Goal: Check status: Check status

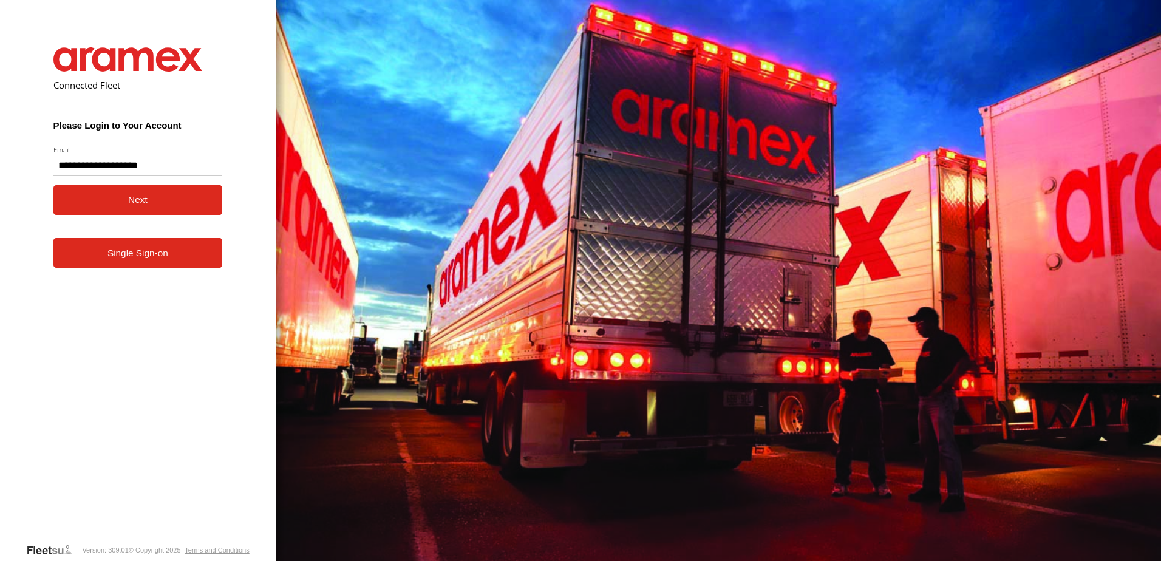
click at [106, 207] on button "Next" at bounding box center [137, 200] width 169 height 30
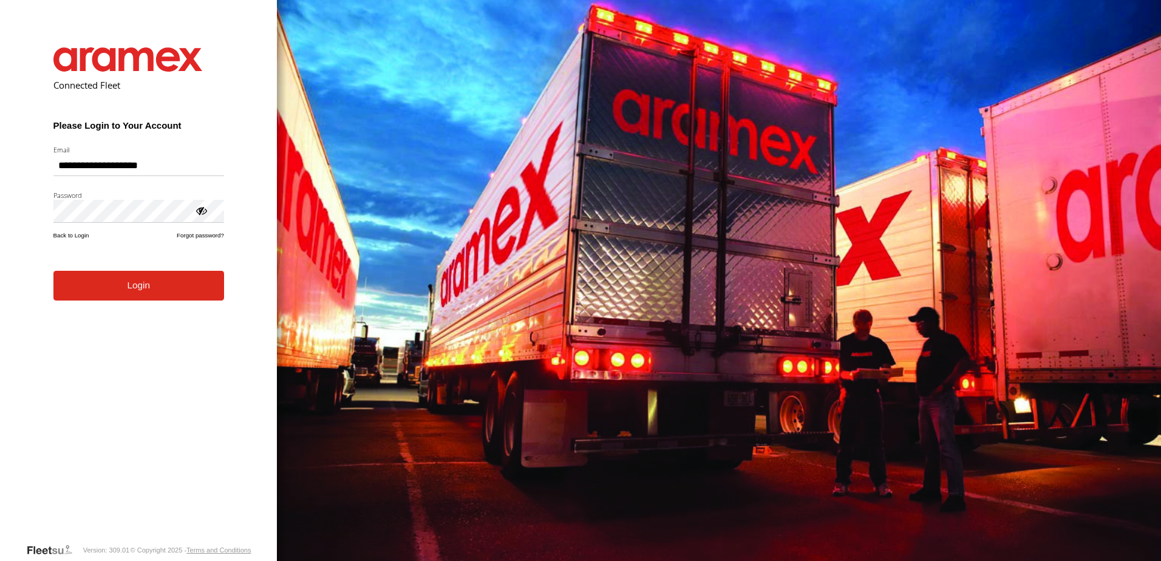
click at [135, 308] on form "**********" at bounding box center [138, 286] width 207 height 514
click at [142, 293] on button "Login" at bounding box center [138, 286] width 171 height 30
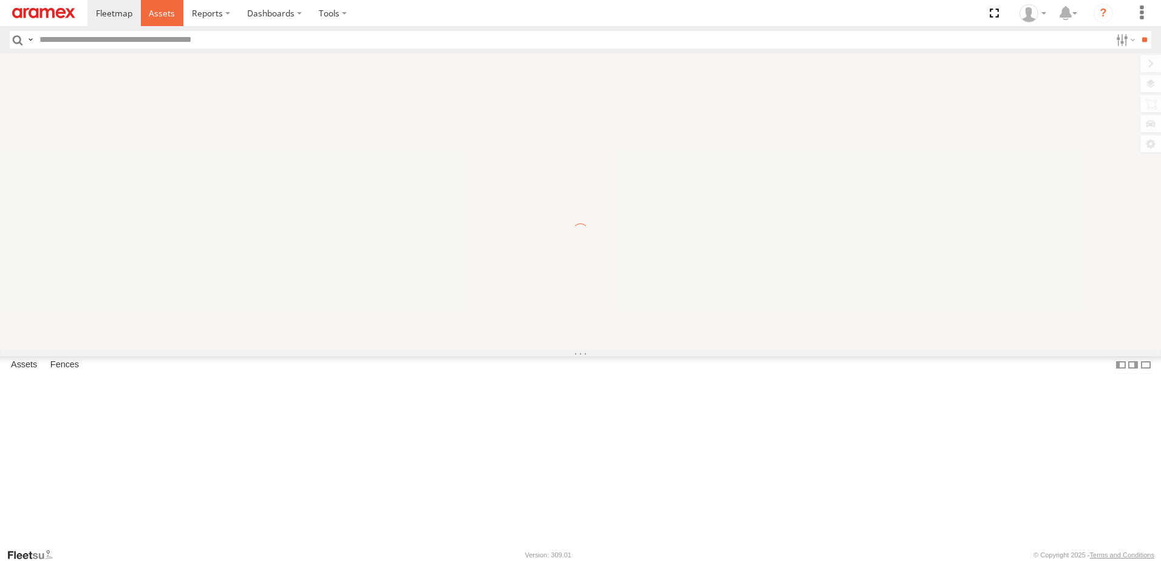
click at [156, 12] on span at bounding box center [162, 13] width 26 height 12
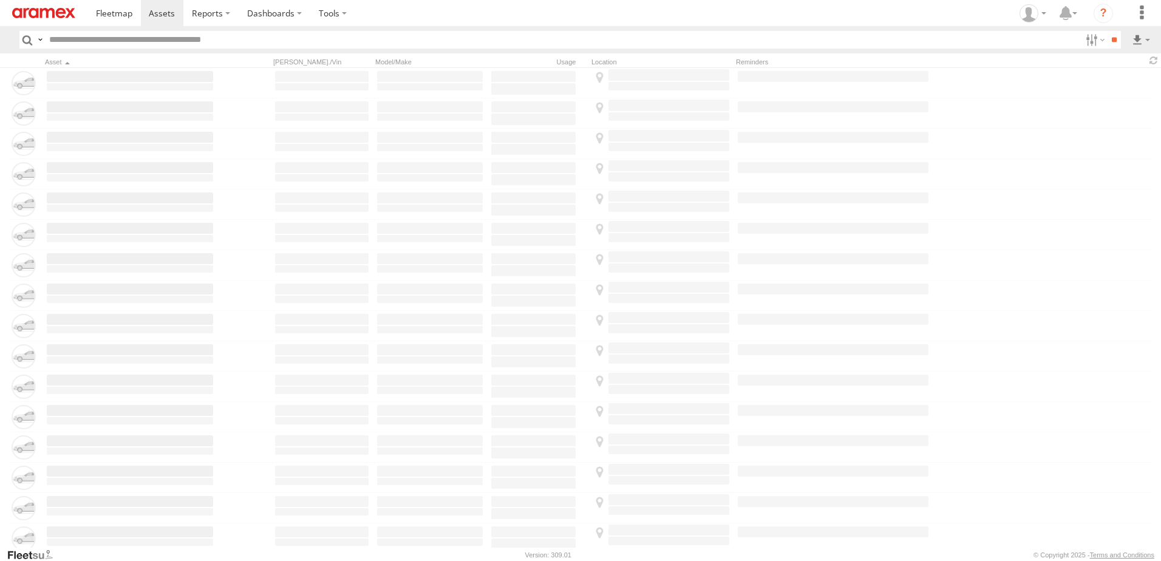
click at [160, 41] on input "text" at bounding box center [562, 40] width 1037 height 18
type input "********"
click at [1107, 31] on input "**" at bounding box center [1114, 40] width 14 height 18
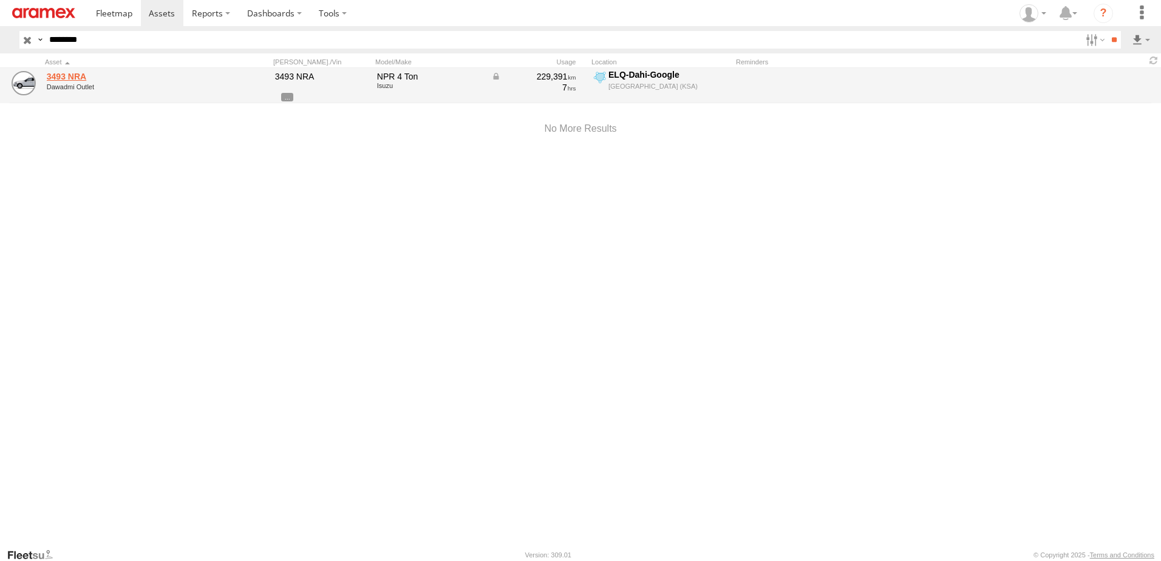
click at [60, 74] on link "3493 NRA" at bounding box center [130, 76] width 166 height 11
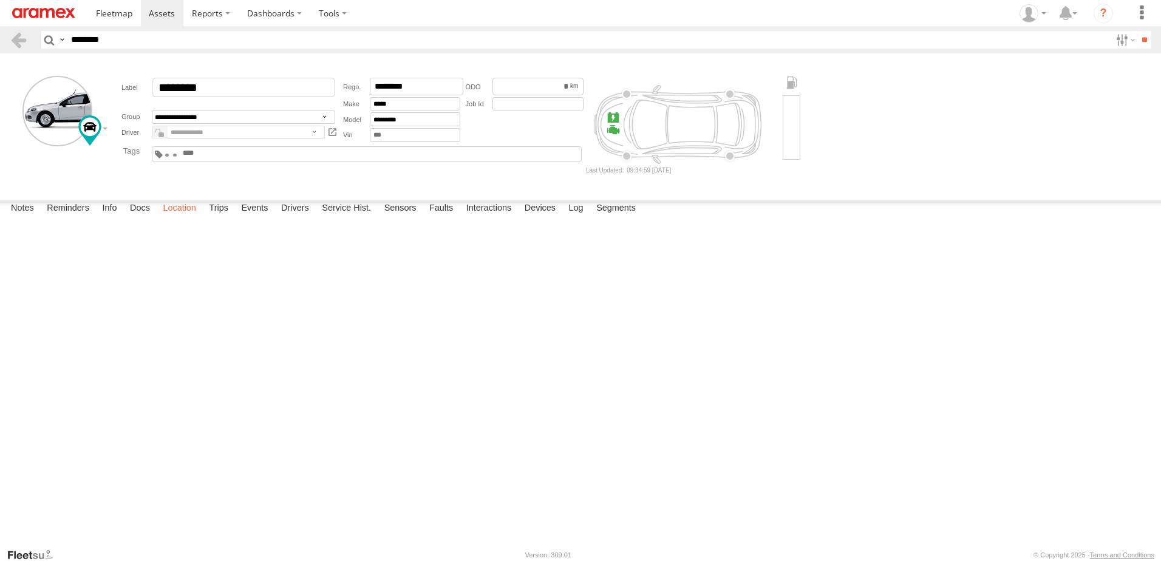
click at [199, 217] on label "Location" at bounding box center [180, 208] width 46 height 17
click at [151, 12] on span at bounding box center [162, 13] width 26 height 12
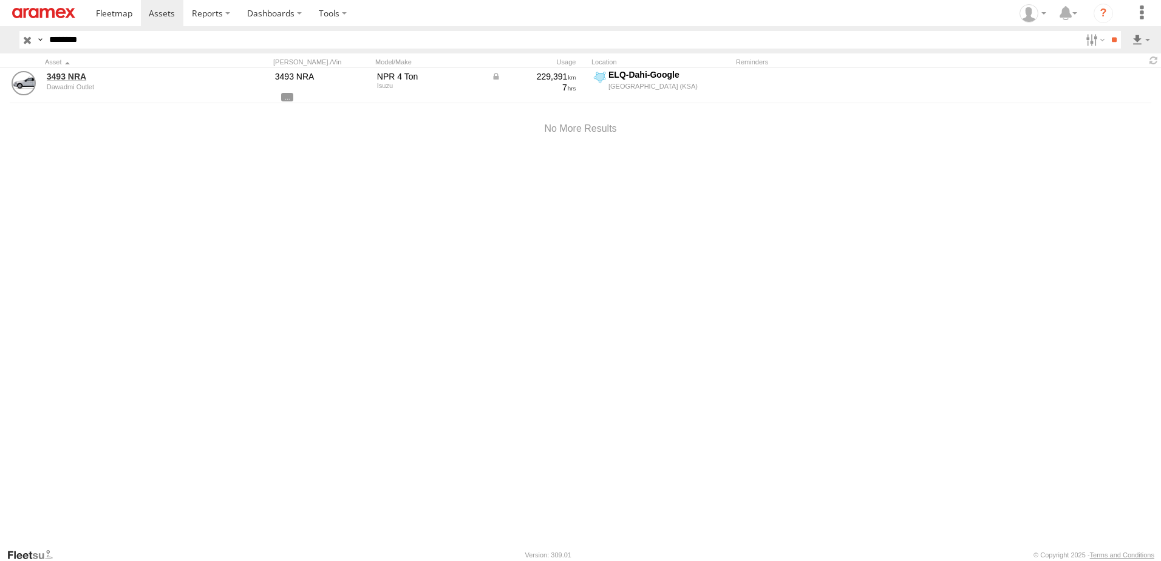
click at [29, 37] on input "button" at bounding box center [27, 40] width 16 height 18
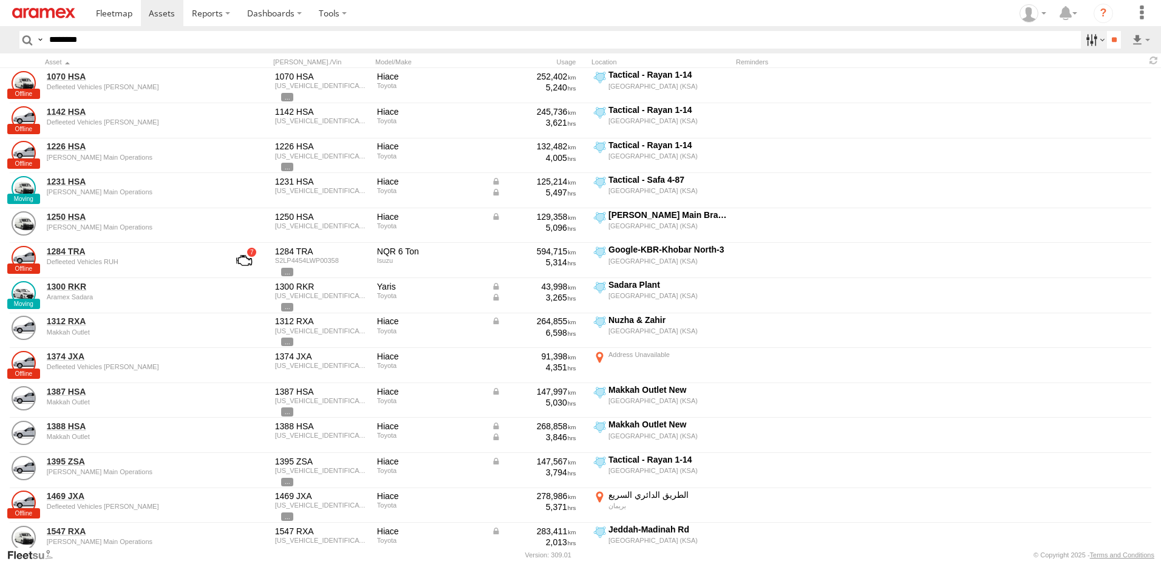
click at [1091, 44] on label at bounding box center [1094, 40] width 26 height 18
click at [0, 0] on label at bounding box center [0, 0] width 0 height 0
click at [0, 0] on span "RUH - [GEOGRAPHIC_DATA]" at bounding box center [0, 0] width 0 height 0
click at [0, 0] on label at bounding box center [0, 0] width 0 height 0
click at [0, 0] on span "[PERSON_NAME]" at bounding box center [0, 0] width 0 height 0
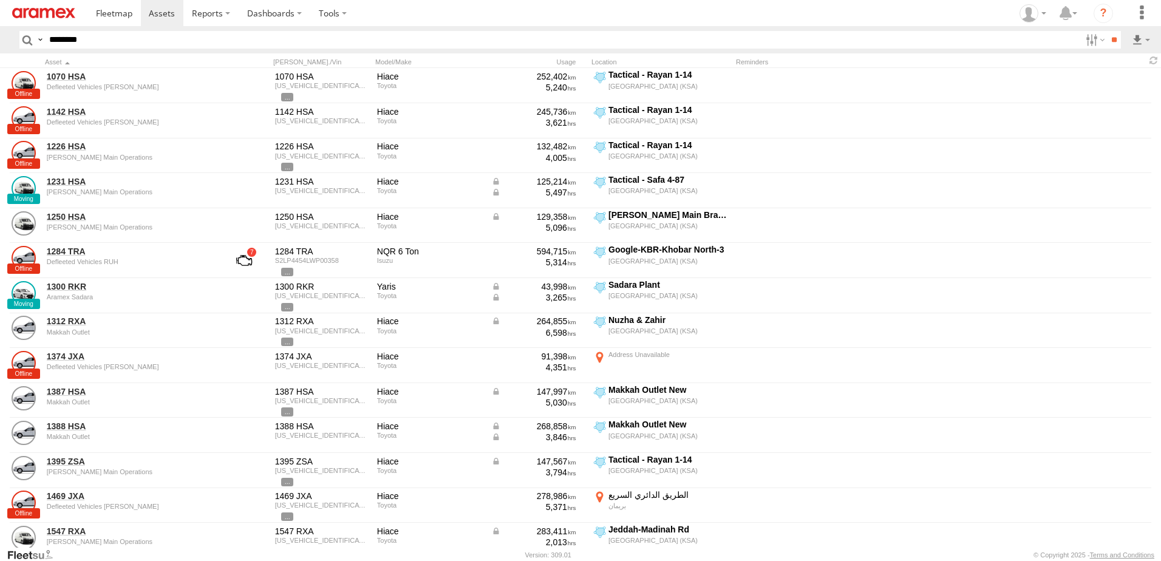
click at [0, 0] on span "Defleeted Vehicles RUH" at bounding box center [0, 0] width 0 height 0
click at [0, 0] on span "Review" at bounding box center [0, 0] width 0 height 0
click at [0, 0] on span "Investigate" at bounding box center [0, 0] width 0 height 0
drag, startPoint x: 1046, startPoint y: 130, endPoint x: 1042, endPoint y: 142, distance: 13.1
click at [0, 0] on span "Offline" at bounding box center [0, 0] width 0 height 0
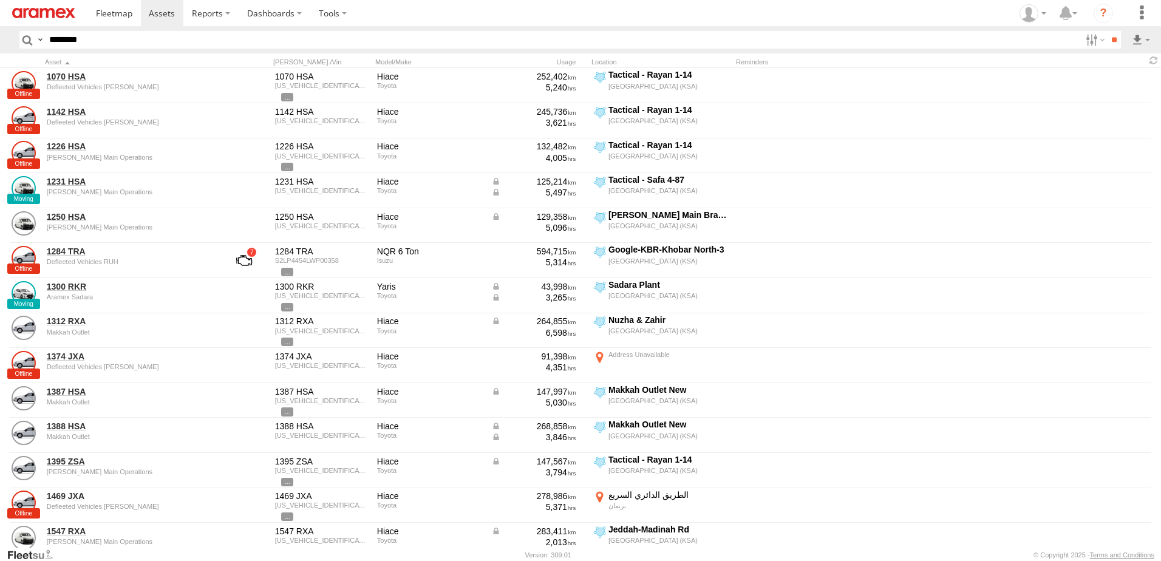
click at [0, 0] on span "Not Deployed" at bounding box center [0, 0] width 0 height 0
click at [0, 0] on span "Disabled" at bounding box center [0, 0] width 0 height 0
click at [1113, 40] on input "**" at bounding box center [1114, 40] width 14 height 18
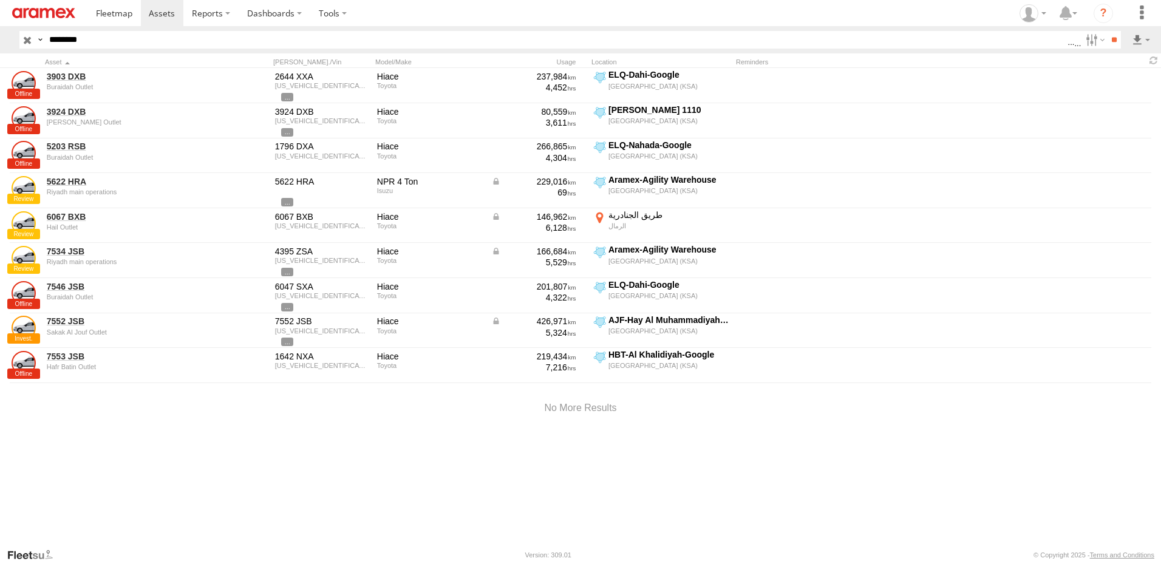
click at [439, 476] on div "3903 DXB Buraidah Outlet 2644 XXA JTFRAFAP1N8037674 Hiace Toyota 237,984 4,452 …" at bounding box center [580, 308] width 1161 height 480
drag, startPoint x: 168, startPoint y: 432, endPoint x: 162, endPoint y: 2, distance: 429.4
click at [168, 424] on div at bounding box center [580, 409] width 1161 height 52
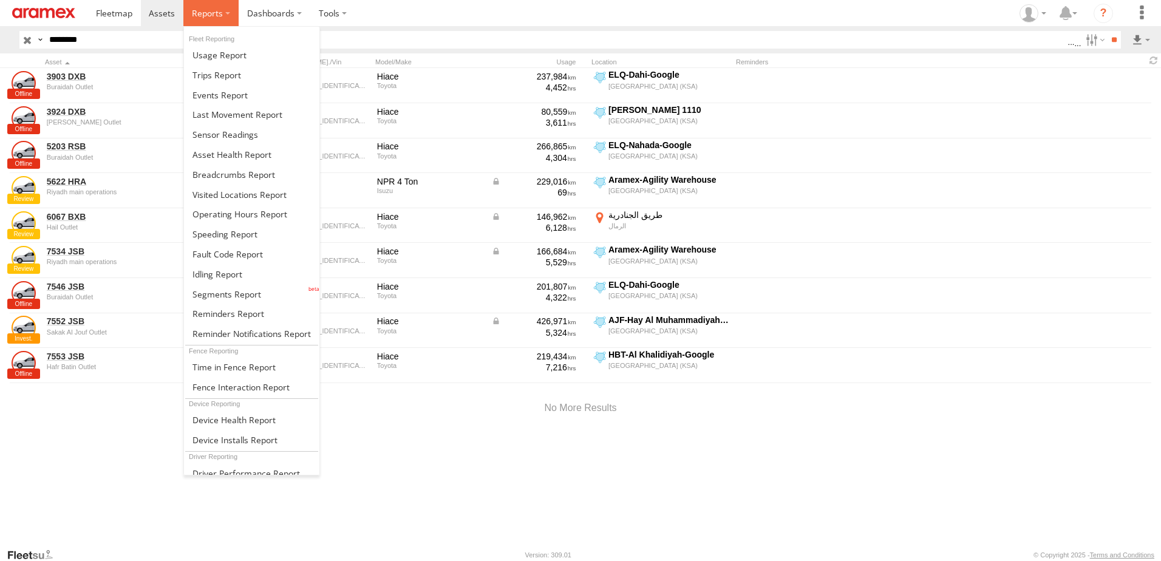
click at [221, 2] on label at bounding box center [210, 13] width 55 height 26
click at [228, 269] on span at bounding box center [218, 274] width 50 height 12
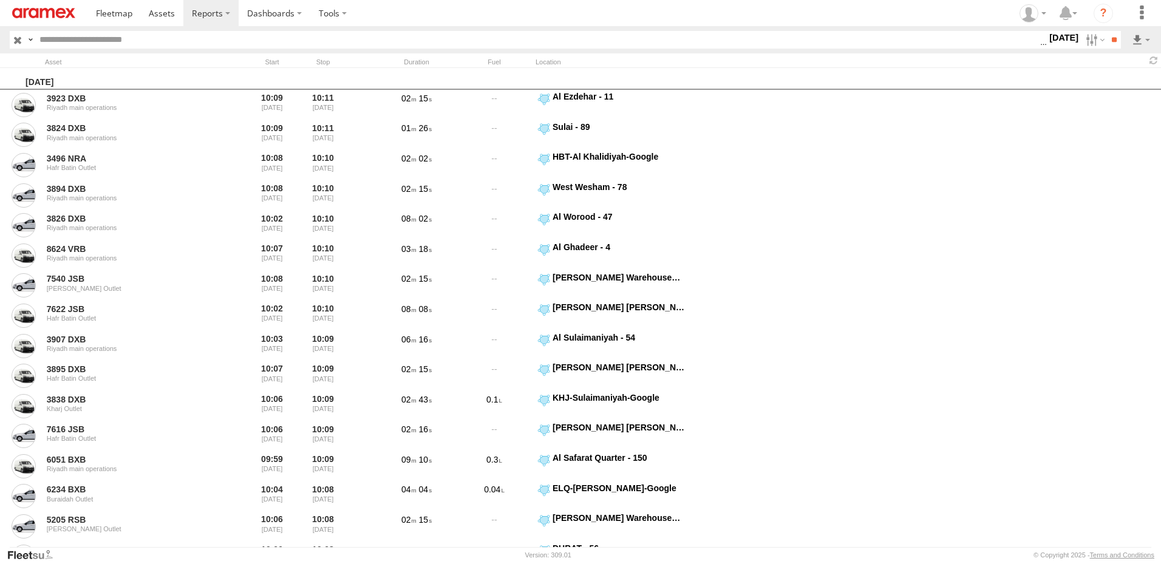
drag, startPoint x: 1054, startPoint y: 39, endPoint x: 1048, endPoint y: 80, distance: 41.7
click at [1054, 39] on label "2 Oct 25" at bounding box center [1064, 37] width 34 height 13
click at [0, 0] on label at bounding box center [0, 0] width 0 height 0
click at [0, 0] on span "> 10min" at bounding box center [0, 0] width 0 height 0
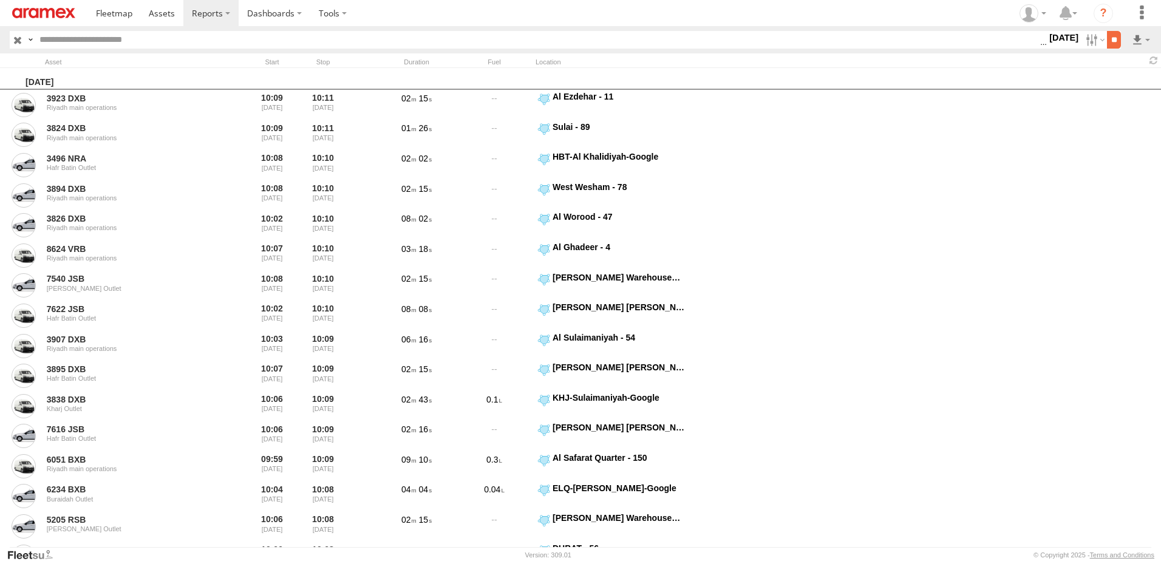
click at [1116, 43] on input "**" at bounding box center [1114, 40] width 14 height 18
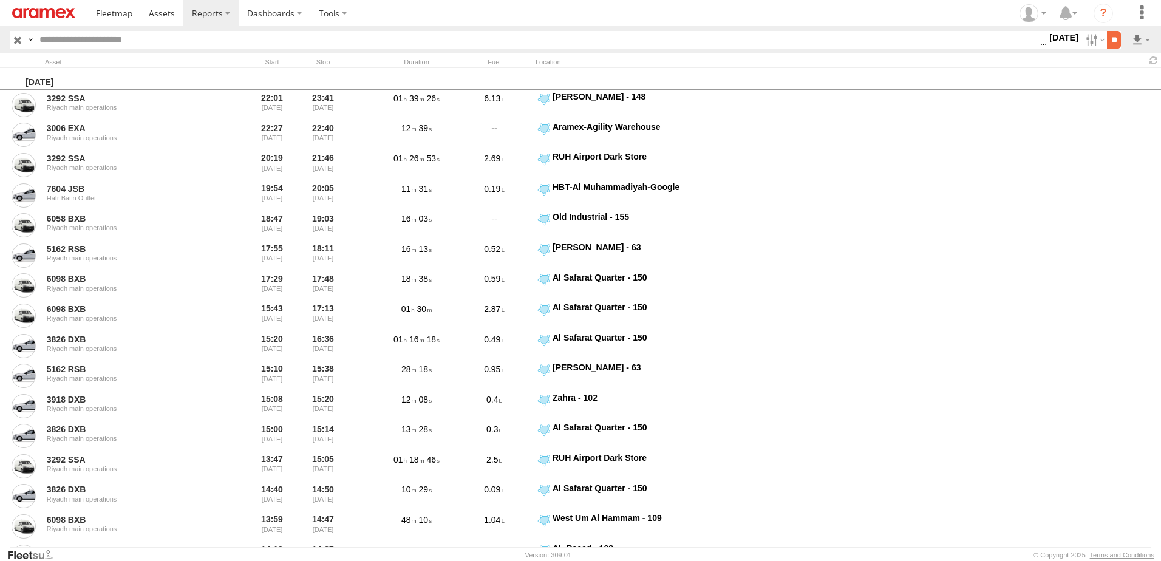
click at [1119, 35] on input "**" at bounding box center [1114, 40] width 14 height 18
click at [1106, 89] on link at bounding box center [1110, 84] width 74 height 18
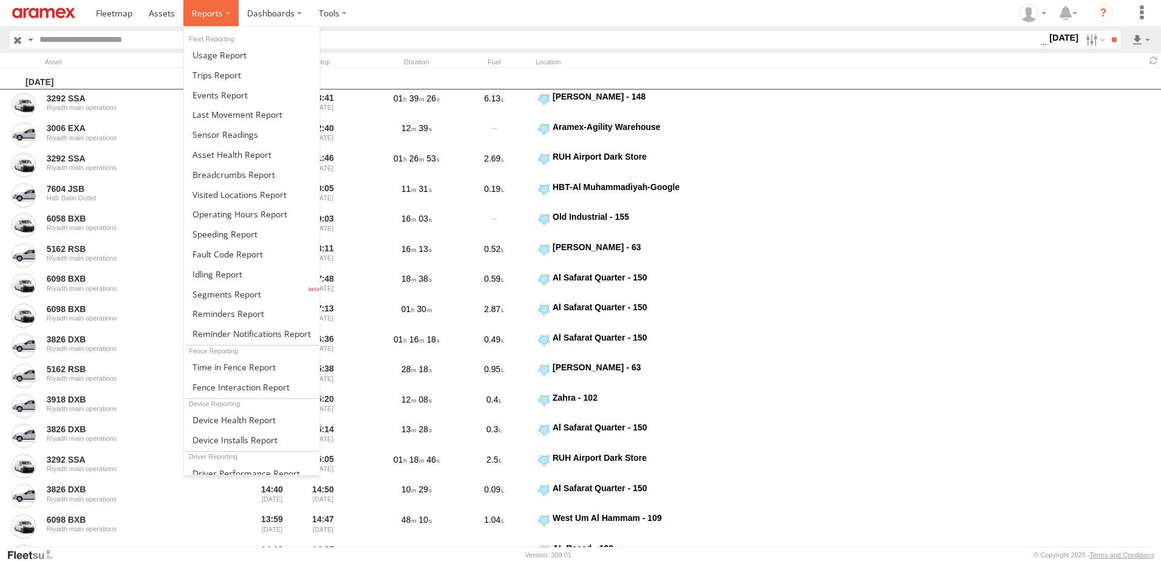
click at [230, 9] on label at bounding box center [210, 13] width 55 height 26
click at [239, 166] on link at bounding box center [251, 175] width 135 height 20
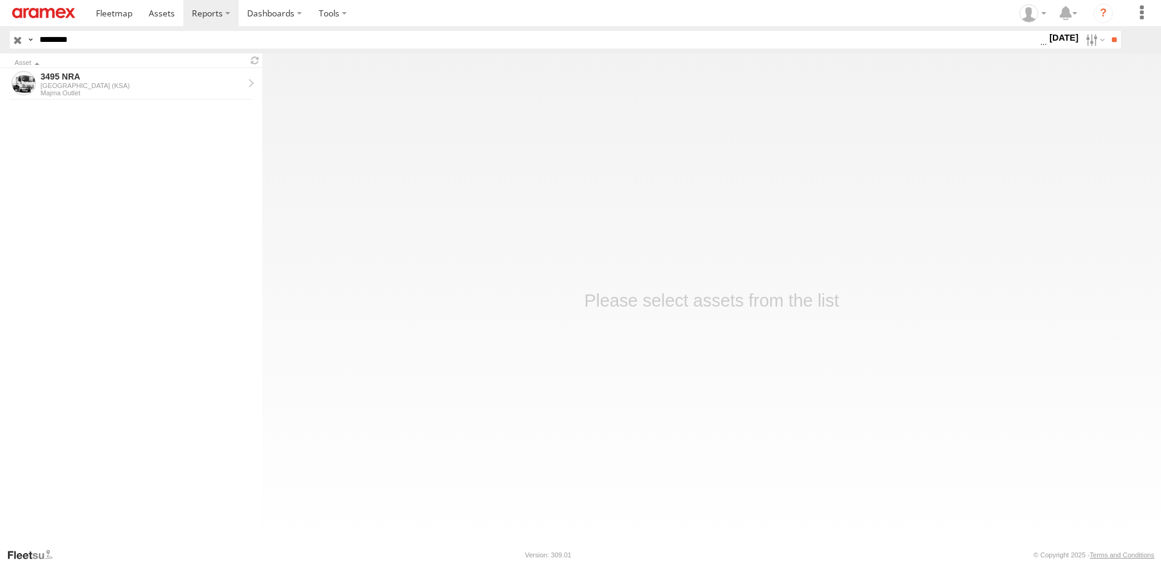
click at [1066, 31] on label "1 Oct 25" at bounding box center [1064, 37] width 34 height 13
click at [0, 0] on label at bounding box center [0, 0] width 0 height 0
click at [1113, 35] on input "**" at bounding box center [1114, 40] width 14 height 18
click at [111, 84] on div "[GEOGRAPHIC_DATA] (KSA)" at bounding box center [142, 85] width 203 height 7
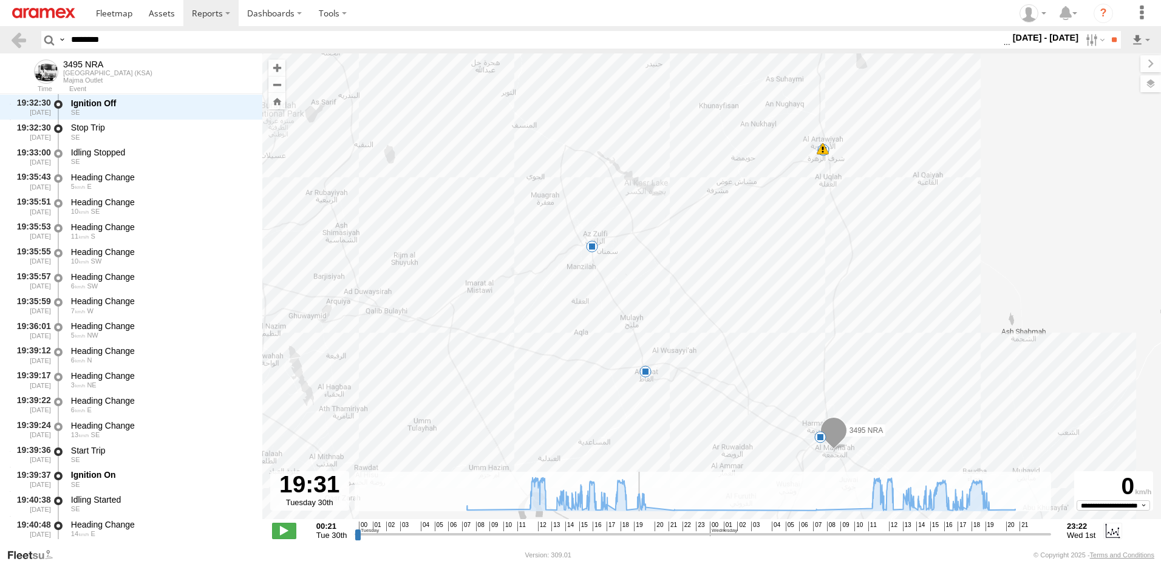
drag, startPoint x: 357, startPoint y: 535, endPoint x: 639, endPoint y: 518, distance: 282.3
click at [639, 528] on input "range" at bounding box center [703, 534] width 697 height 12
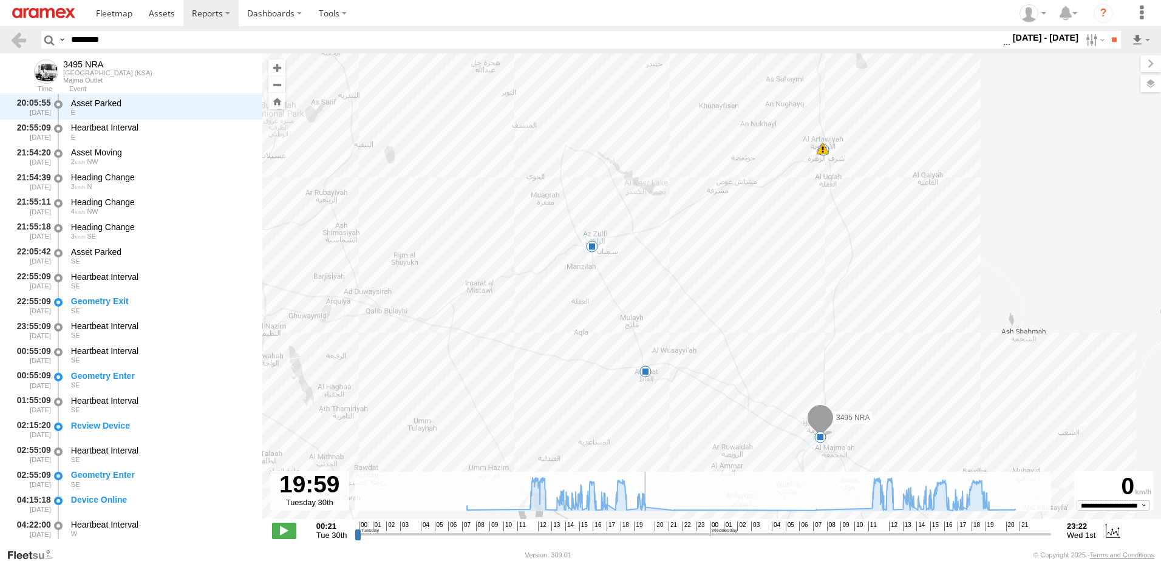
drag, startPoint x: 638, startPoint y: 534, endPoint x: 646, endPoint y: 534, distance: 7.9
type input "**********"
click at [646, 534] on input "range" at bounding box center [703, 534] width 697 height 12
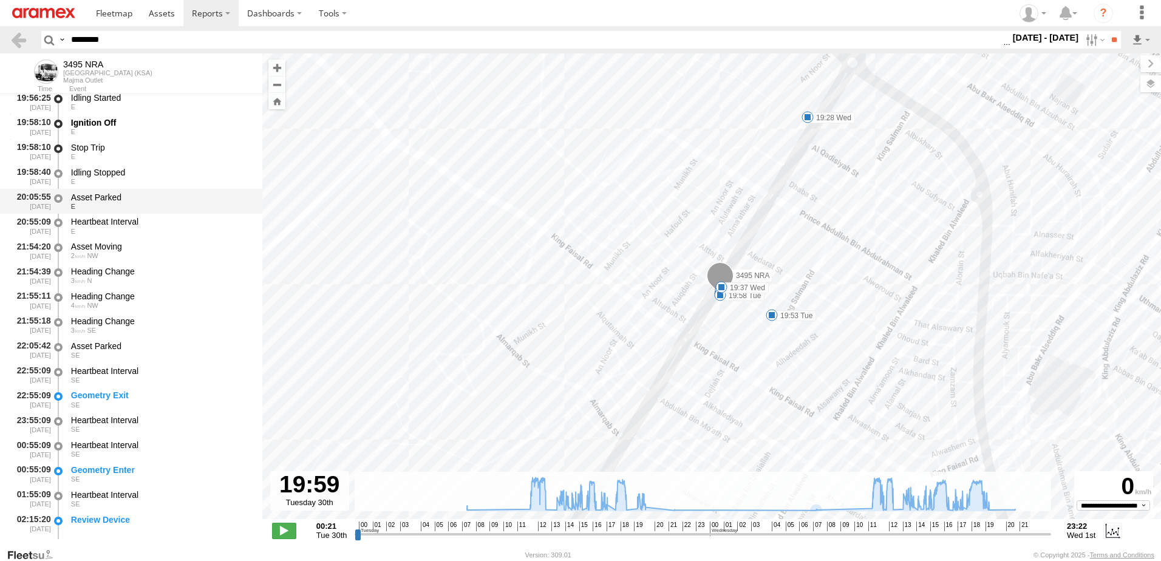
scroll to position [19111, 0]
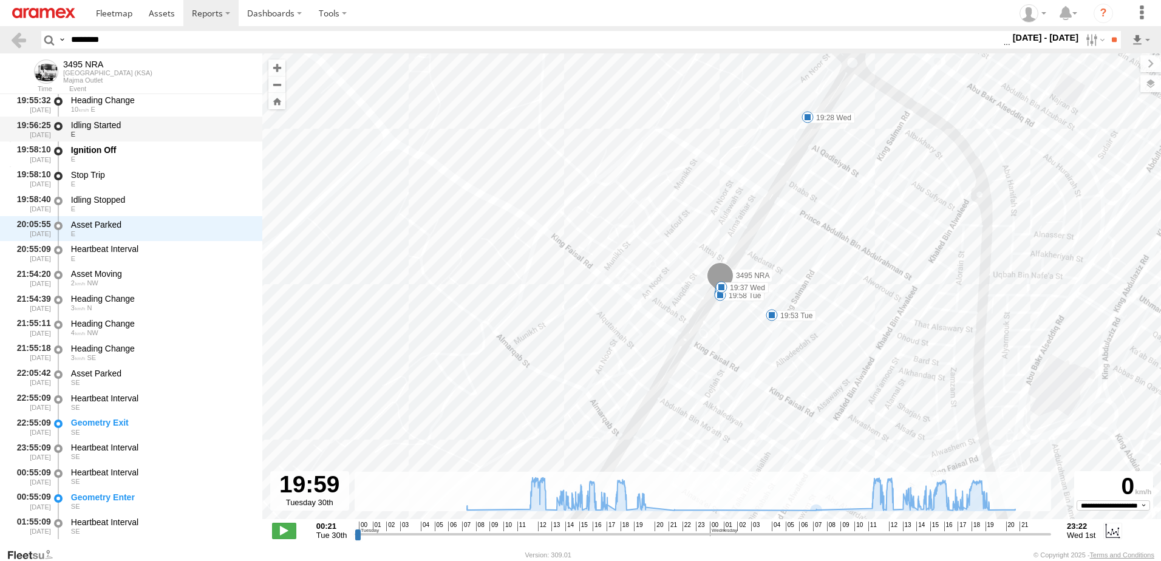
click at [124, 130] on div "Idling Started" at bounding box center [161, 125] width 180 height 11
click at [126, 155] on div "Ignition Off" at bounding box center [161, 150] width 180 height 11
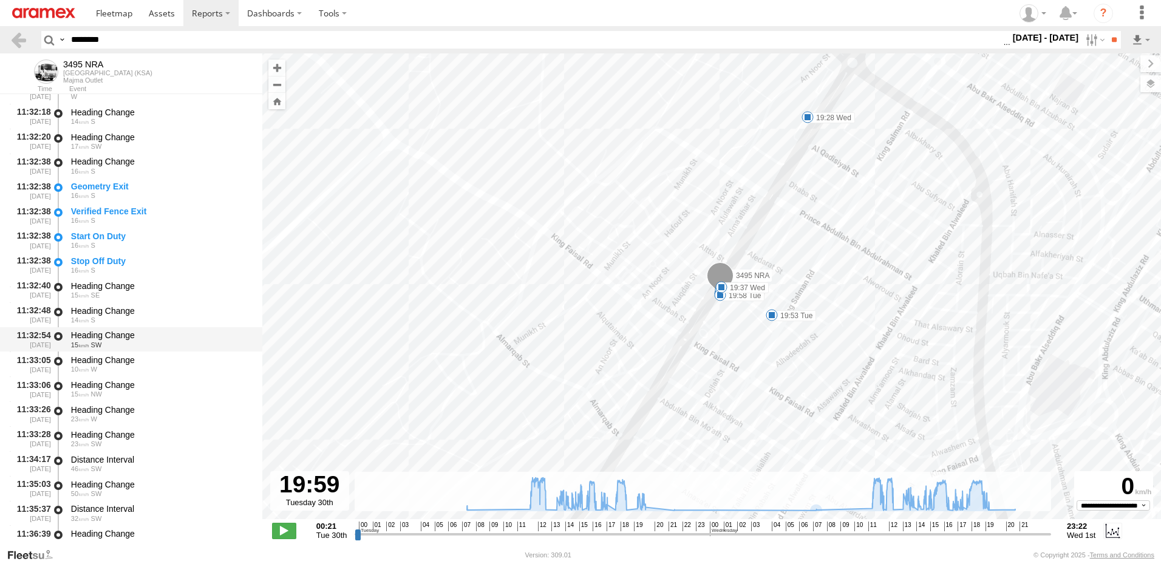
scroll to position [20144, 0]
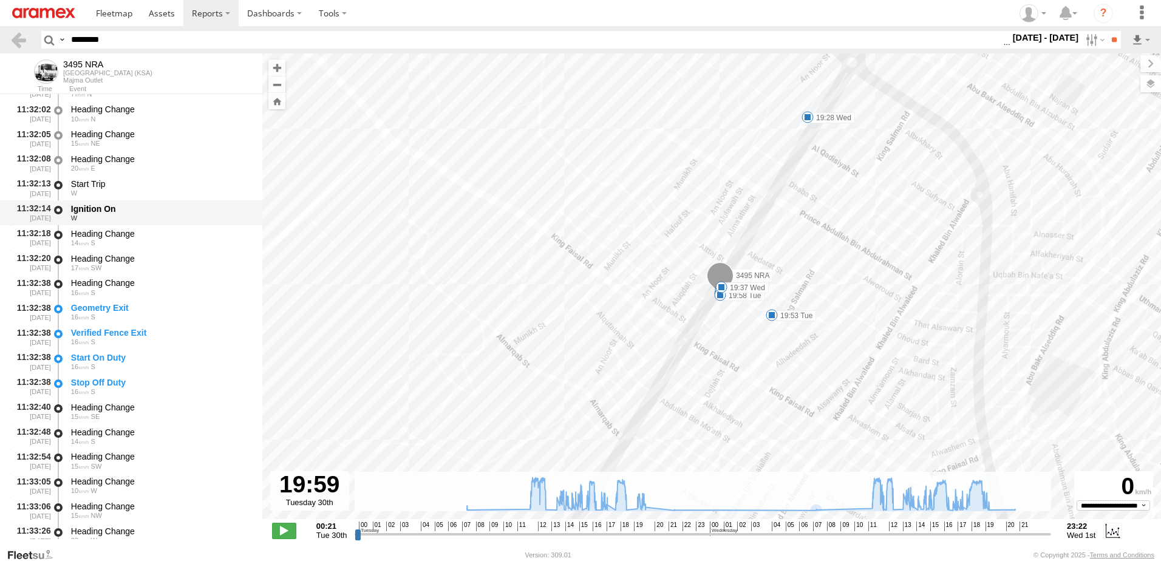
click at [126, 207] on div "Ignition On" at bounding box center [161, 208] width 180 height 11
click at [185, 39] on input "********" at bounding box center [534, 40] width 937 height 18
paste input "text"
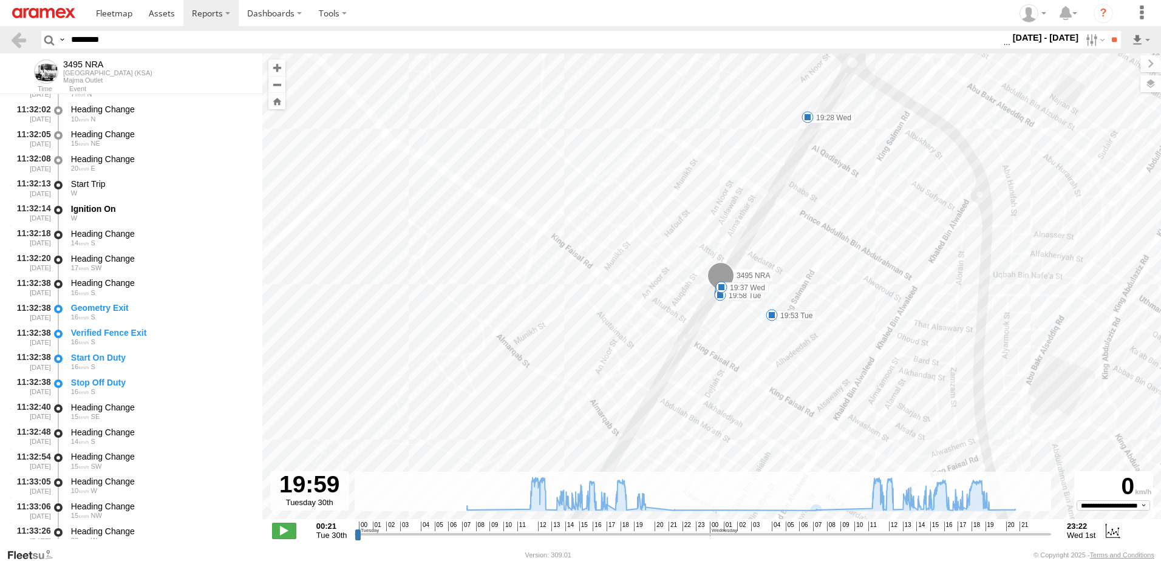
type input "********"
click at [1107, 31] on input "**" at bounding box center [1114, 40] width 14 height 18
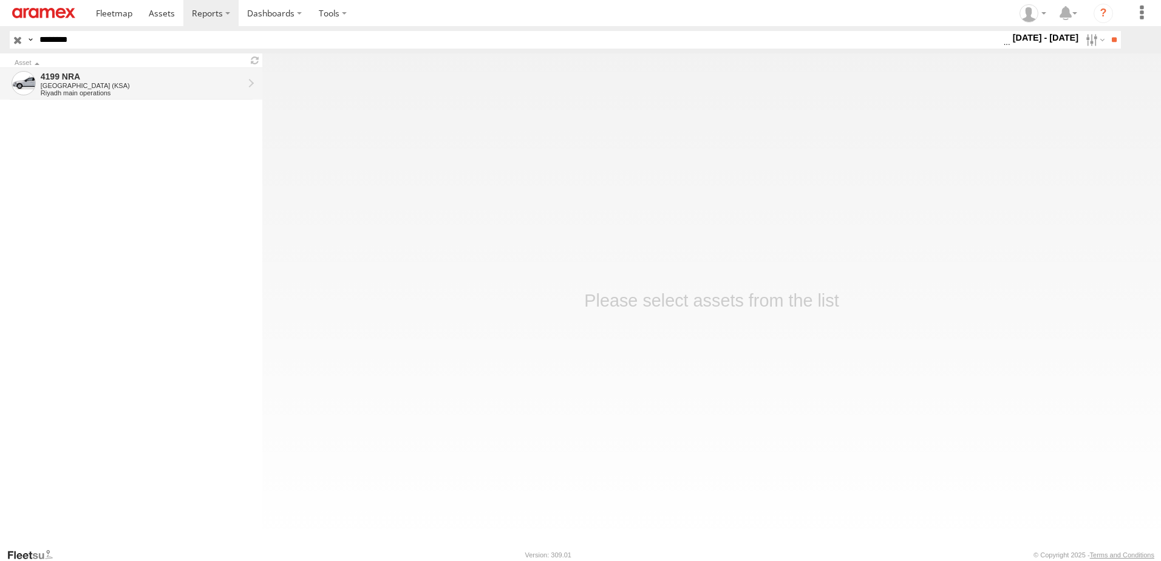
click at [94, 85] on div "[GEOGRAPHIC_DATA] (KSA)" at bounding box center [142, 85] width 203 height 7
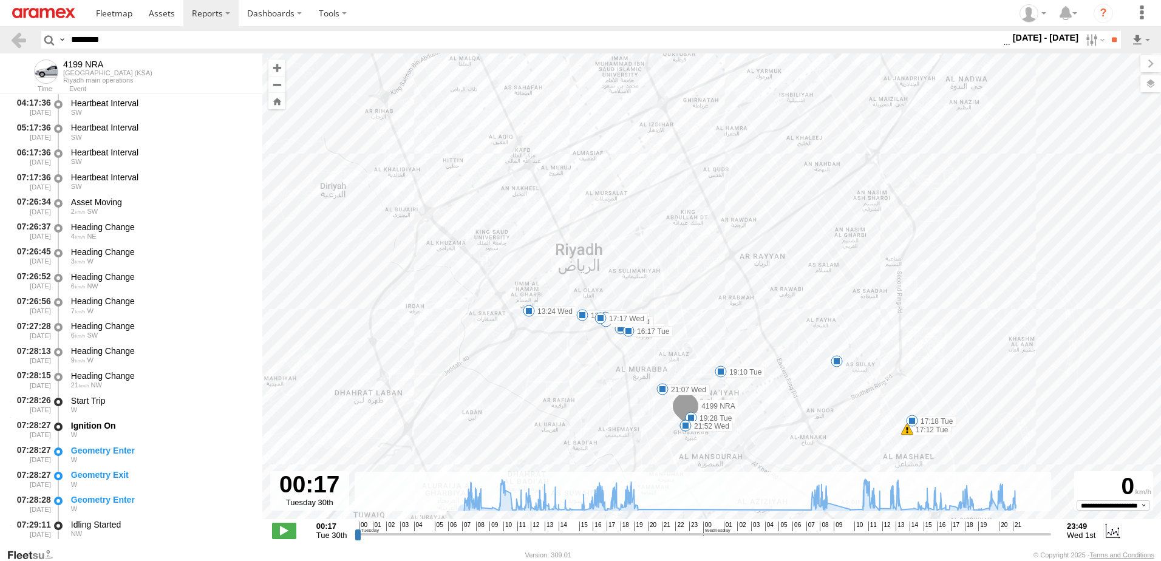
scroll to position [2056, 0]
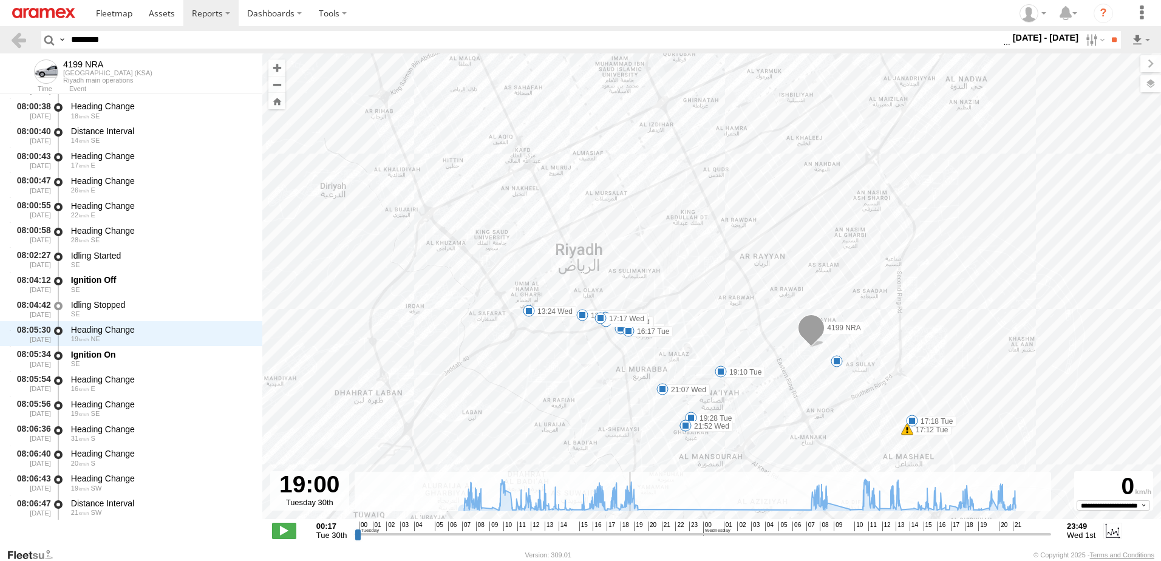
drag, startPoint x: 359, startPoint y: 536, endPoint x: 629, endPoint y: 527, distance: 270.4
click at [629, 528] on input "range" at bounding box center [703, 534] width 697 height 12
drag, startPoint x: 629, startPoint y: 534, endPoint x: 637, endPoint y: 534, distance: 7.3
type input "**********"
click at [637, 534] on input "range" at bounding box center [703, 534] width 697 height 12
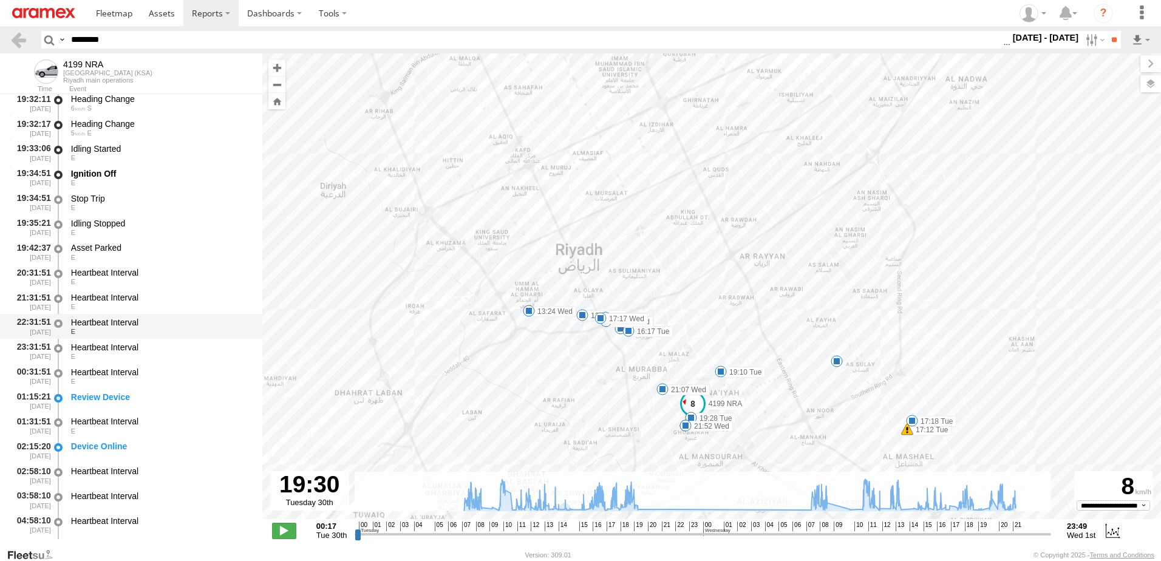
scroll to position [26539, 0]
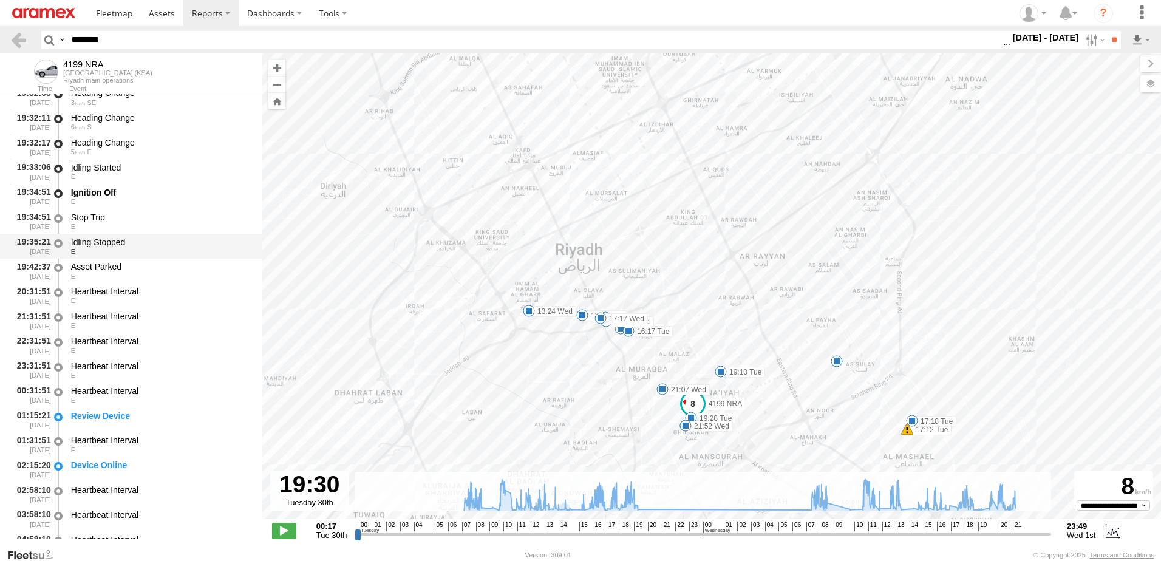
click at [98, 237] on div "Idling Stopped" at bounding box center [161, 242] width 180 height 11
click at [149, 177] on div "E" at bounding box center [161, 176] width 180 height 7
click at [146, 202] on div "E" at bounding box center [161, 201] width 180 height 7
click at [143, 219] on div "Stop Trip" at bounding box center [161, 217] width 180 height 11
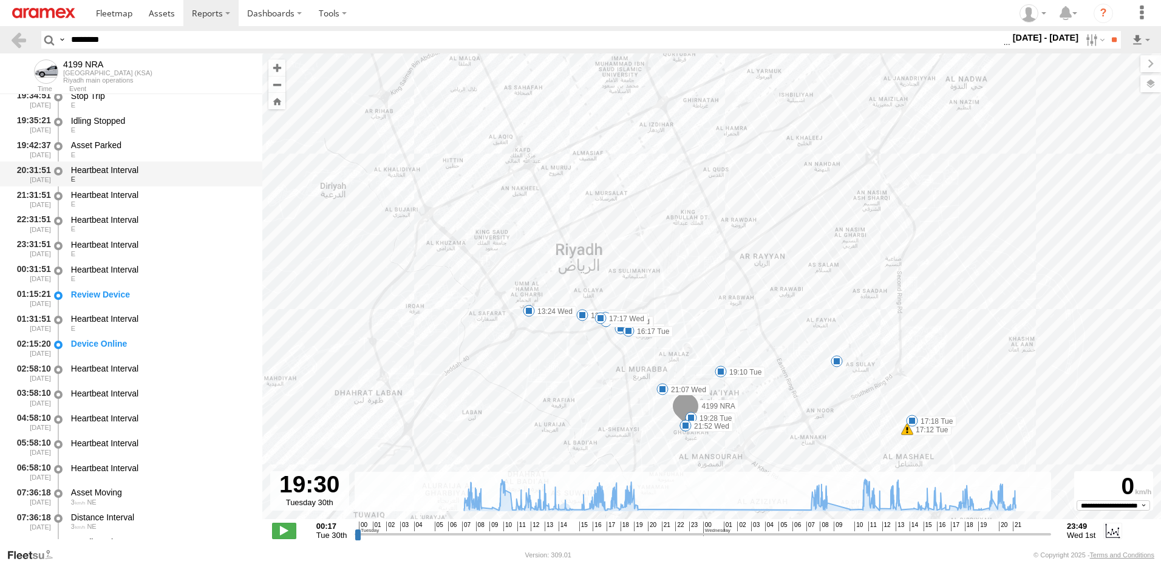
scroll to position [26721, 0]
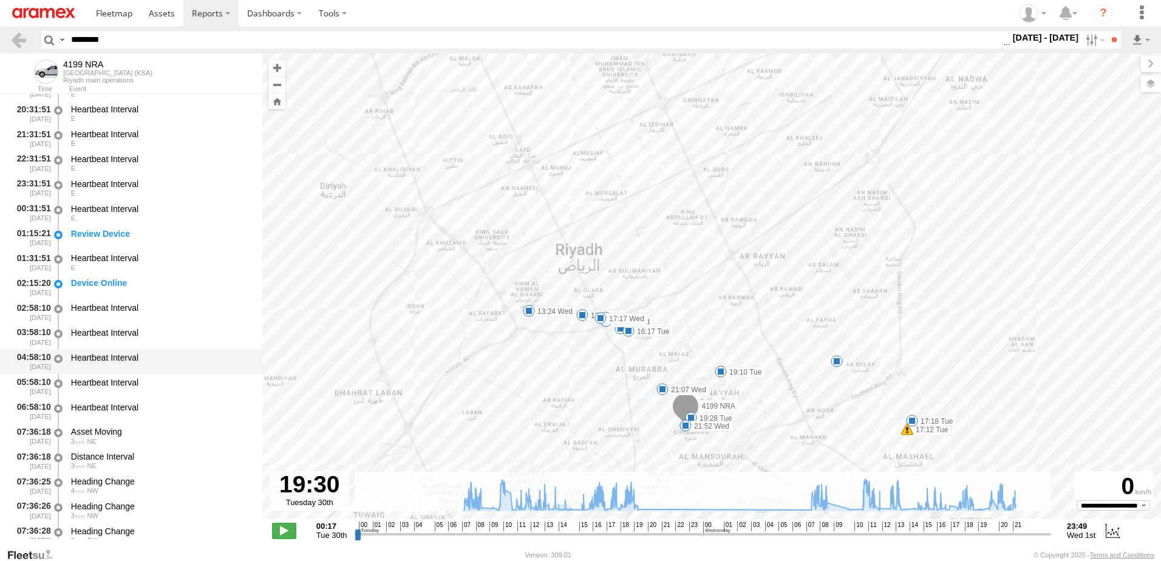
click at [125, 372] on div "Heartbeat Interval" at bounding box center [160, 361] width 183 height 22
click at [140, 490] on div "4 NW" at bounding box center [161, 490] width 180 height 7
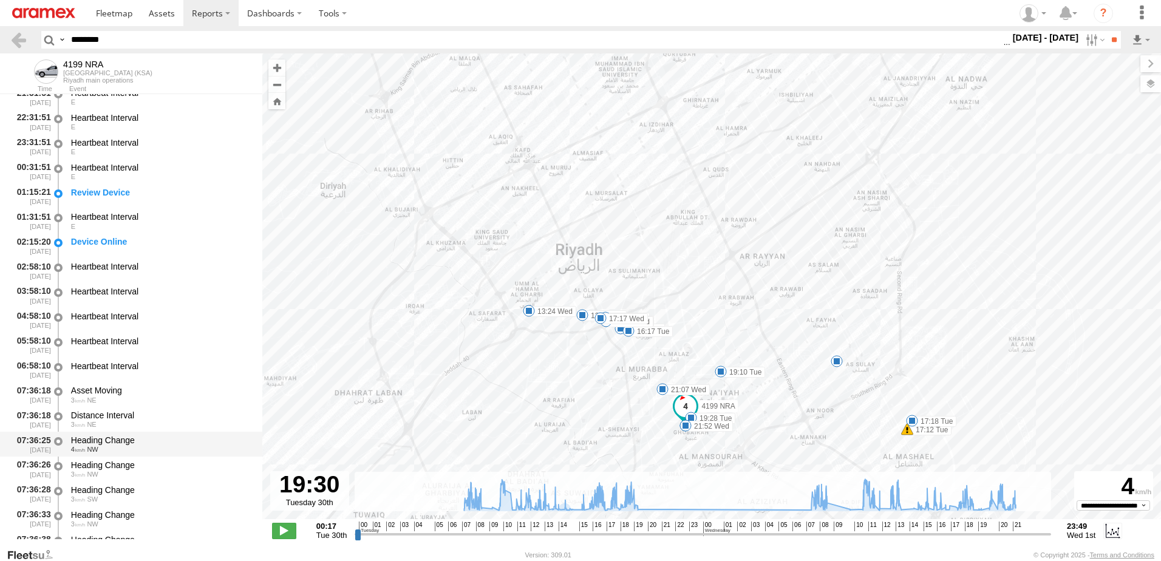
scroll to position [26782, 0]
